Goal: Task Accomplishment & Management: Manage account settings

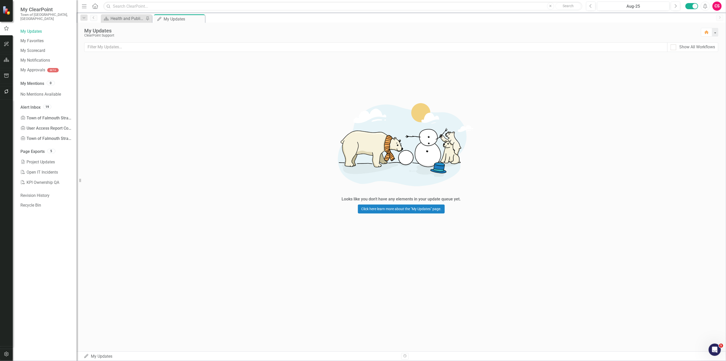
click at [10, 352] on button "button" at bounding box center [6, 354] width 11 height 11
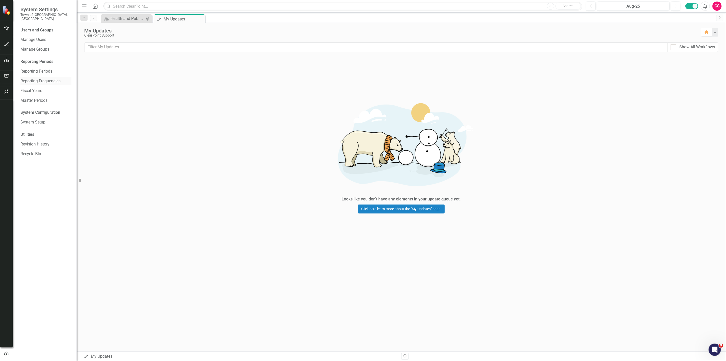
click at [48, 78] on link "Reporting Frequencies" at bounding box center [45, 81] width 51 height 6
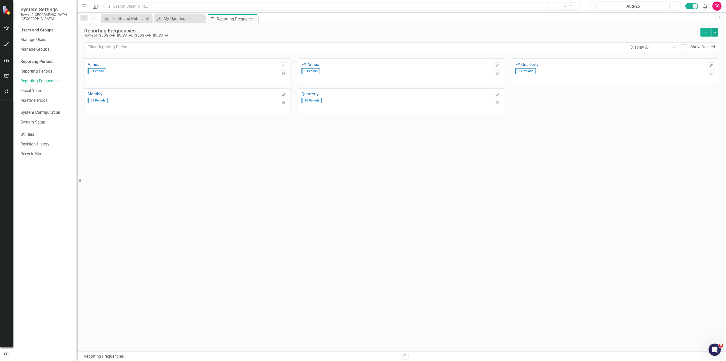
click at [501, 93] on div "Quarterly 16 Periods Edit Trash" at bounding box center [401, 101] width 206 height 26
click at [500, 93] on button "Edit" at bounding box center [497, 95] width 7 height 7
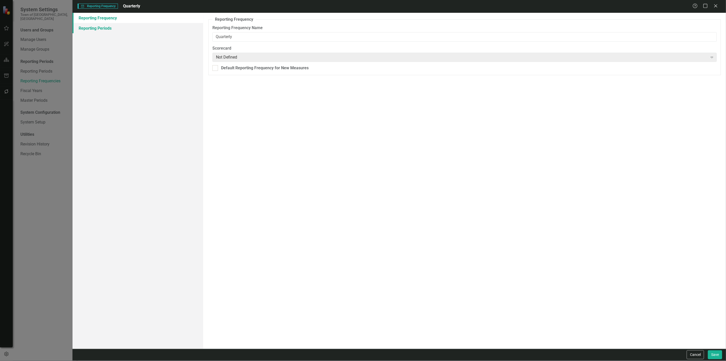
click at [141, 25] on link "Reporting Periods" at bounding box center [138, 28] width 131 height 10
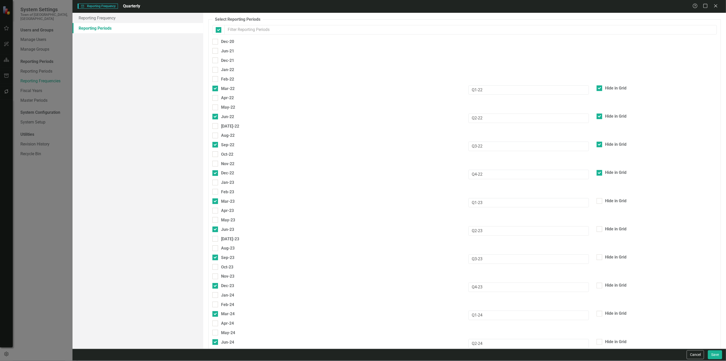
checkbox input "false"
click at [701, 352] on button "Cancel" at bounding box center [695, 354] width 17 height 9
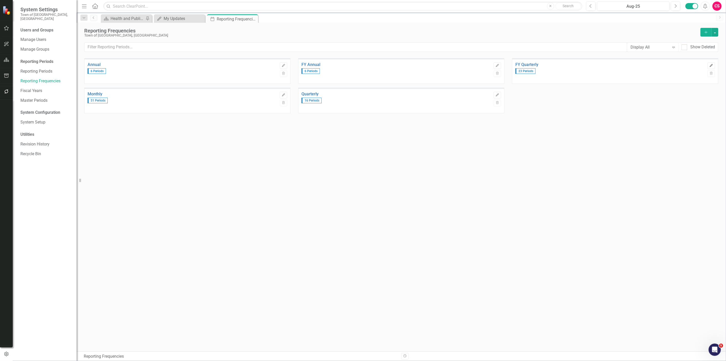
click at [714, 64] on button "Edit" at bounding box center [711, 65] width 7 height 7
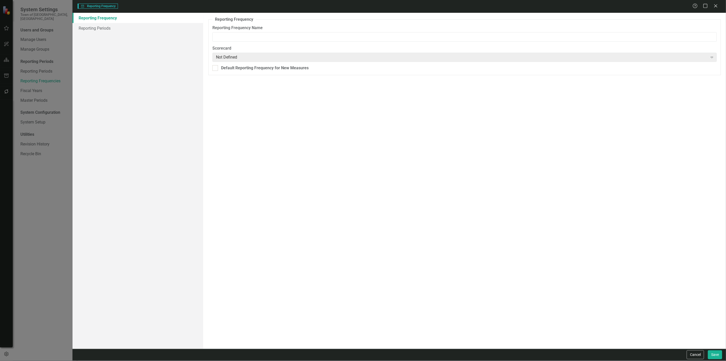
type input "FY Quarterly"
drag, startPoint x: 85, startPoint y: 24, endPoint x: 122, endPoint y: 41, distance: 39.9
click at [85, 24] on link "Reporting Periods" at bounding box center [138, 28] width 131 height 10
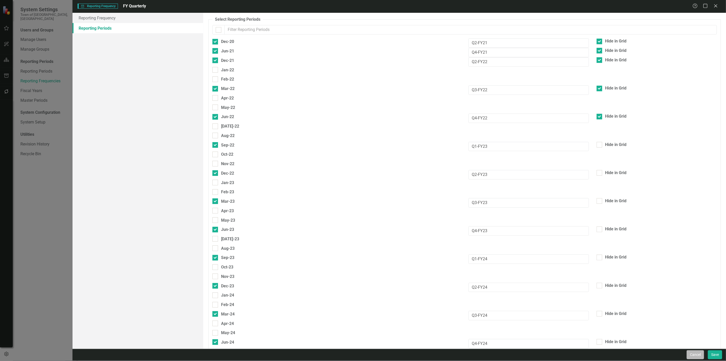
click at [695, 352] on button "Cancel" at bounding box center [695, 354] width 17 height 9
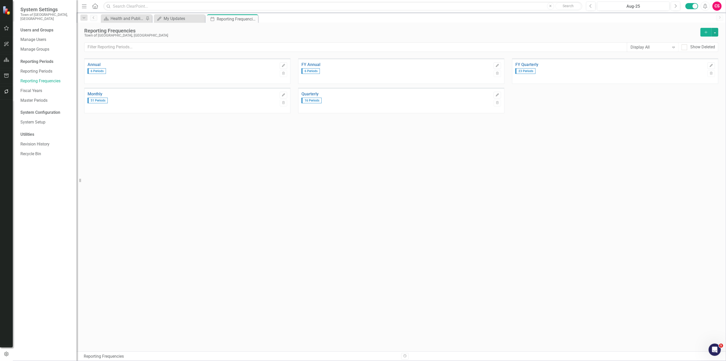
click at [253, 226] on div "Annual 6 Periods Edit Trash FY Annual 6 Periods Edit Trash FY Quarterly 23 Peri…" at bounding box center [401, 194] width 634 height 273
click at [710, 64] on icon "Edit" at bounding box center [712, 65] width 4 height 3
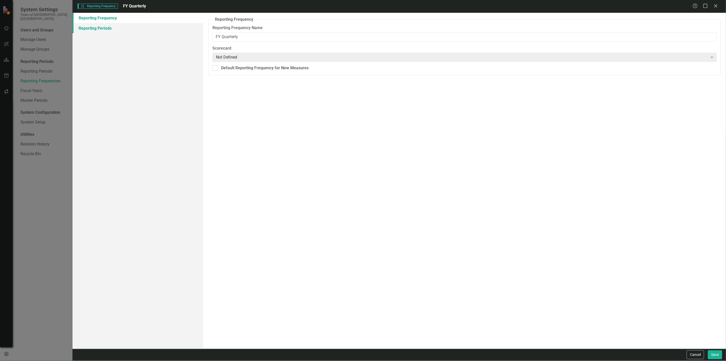
click at [106, 25] on link "Reporting Periods" at bounding box center [138, 28] width 131 height 10
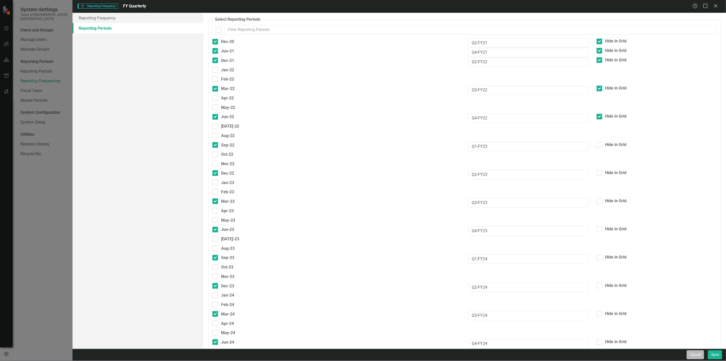
click at [688, 356] on button "Cancel" at bounding box center [695, 354] width 17 height 9
